Goal: Task Accomplishment & Management: Manage account settings

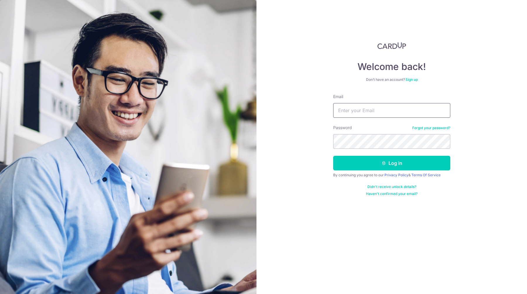
type input "accounts@snapupsg.com"
click at [385, 159] on button "Log in" at bounding box center [391, 163] width 117 height 15
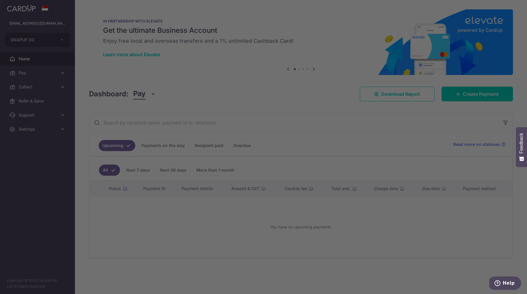
click at [48, 31] on div at bounding box center [266, 148] width 532 height 297
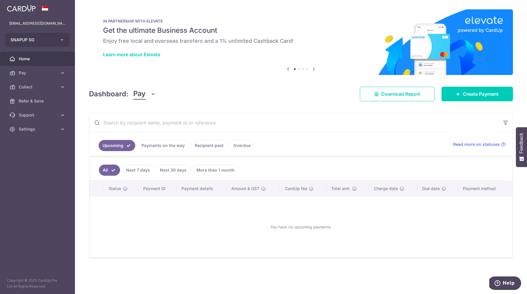
click at [56, 43] on button "SNAPUP SG" at bounding box center [37, 40] width 64 height 14
click at [47, 152] on aside "accounts@snapupsg.com SNAPUP SG Add new company SNAPUP SG Home Pay Payments Rec…" at bounding box center [37, 147] width 75 height 294
click at [38, 128] on span "Settings" at bounding box center [38, 129] width 39 height 6
click at [31, 159] on span "Logout" at bounding box center [38, 157] width 39 height 6
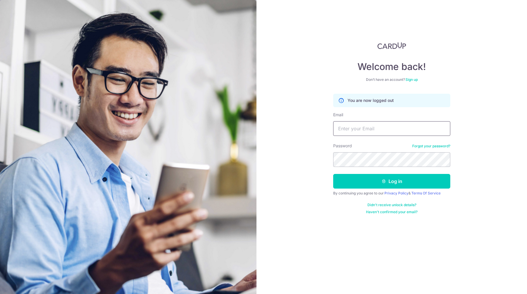
type input "[EMAIL_ADDRESS][DOMAIN_NAME]"
click at [358, 188] on button "Log in" at bounding box center [391, 181] width 117 height 15
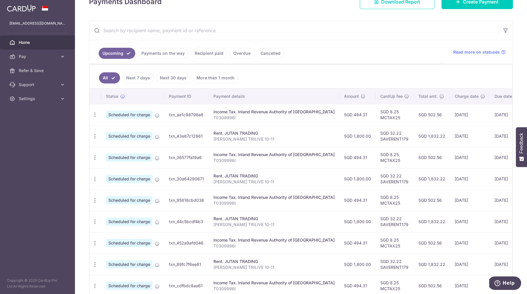
scroll to position [98, 0]
